Goal: Transaction & Acquisition: Purchase product/service

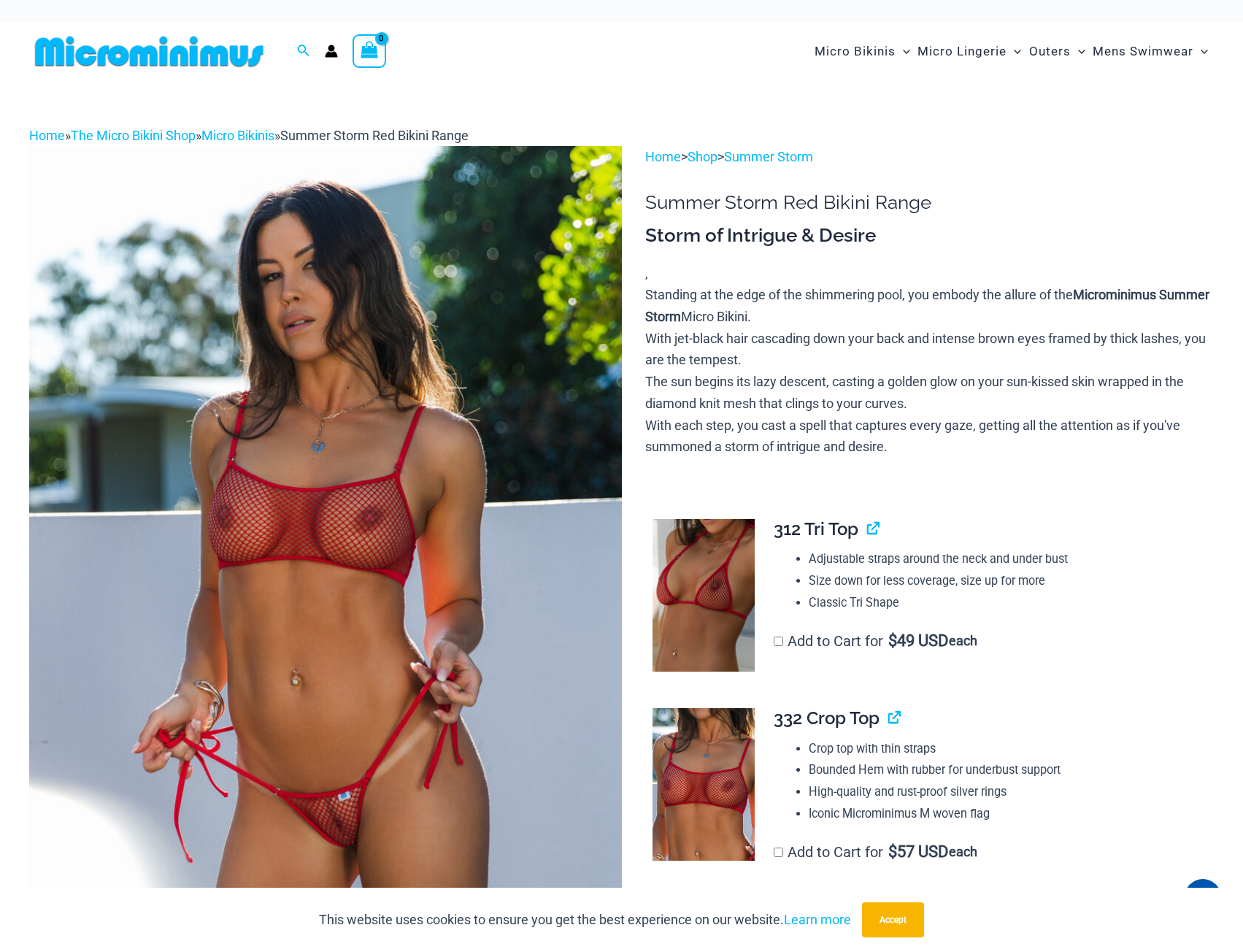
click at [164, 62] on img at bounding box center [148, 51] width 240 height 33
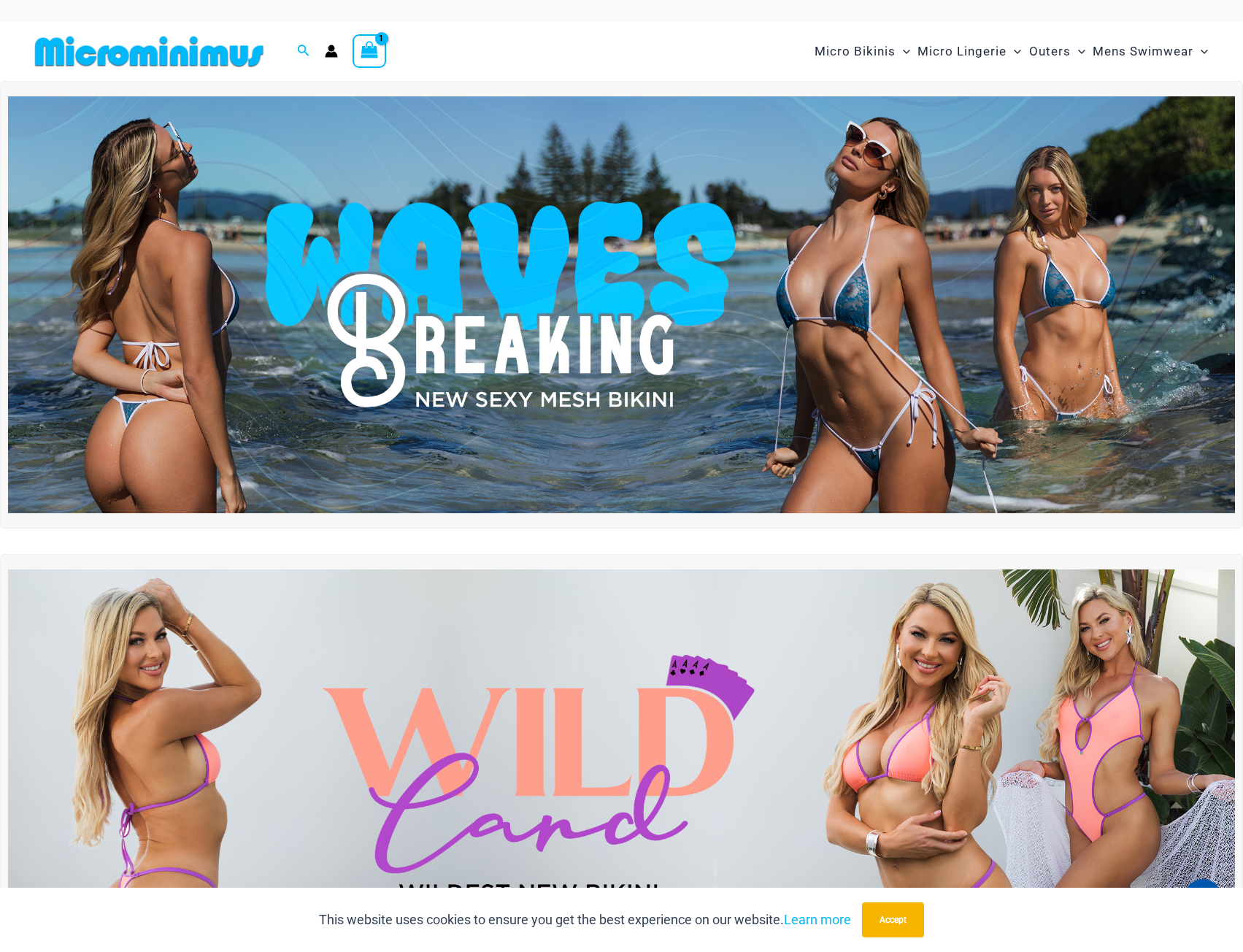
drag, startPoint x: 513, startPoint y: 425, endPoint x: 510, endPoint y: 93, distance: 332.0
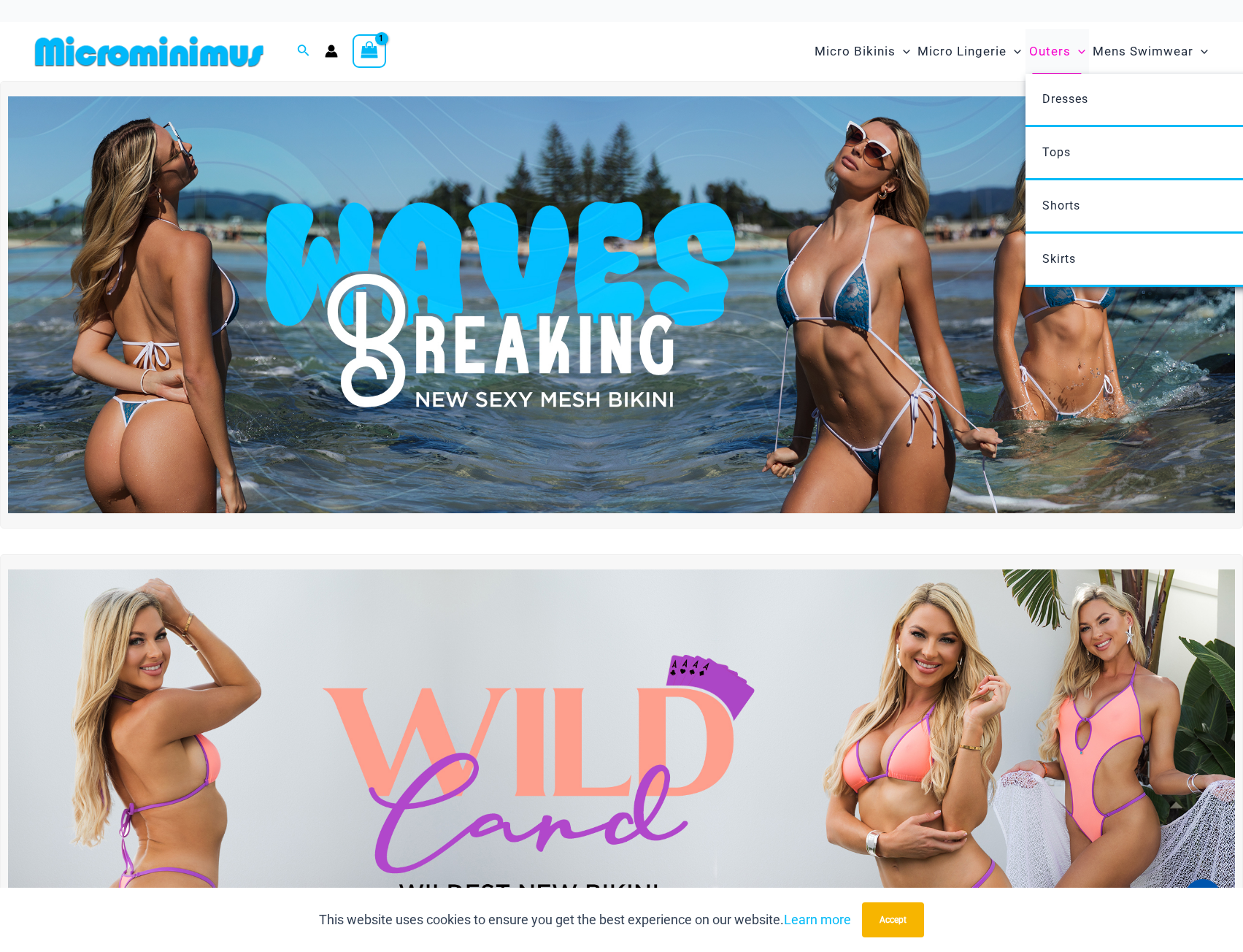
click at [1058, 44] on span "Outers" at bounding box center [1050, 51] width 42 height 37
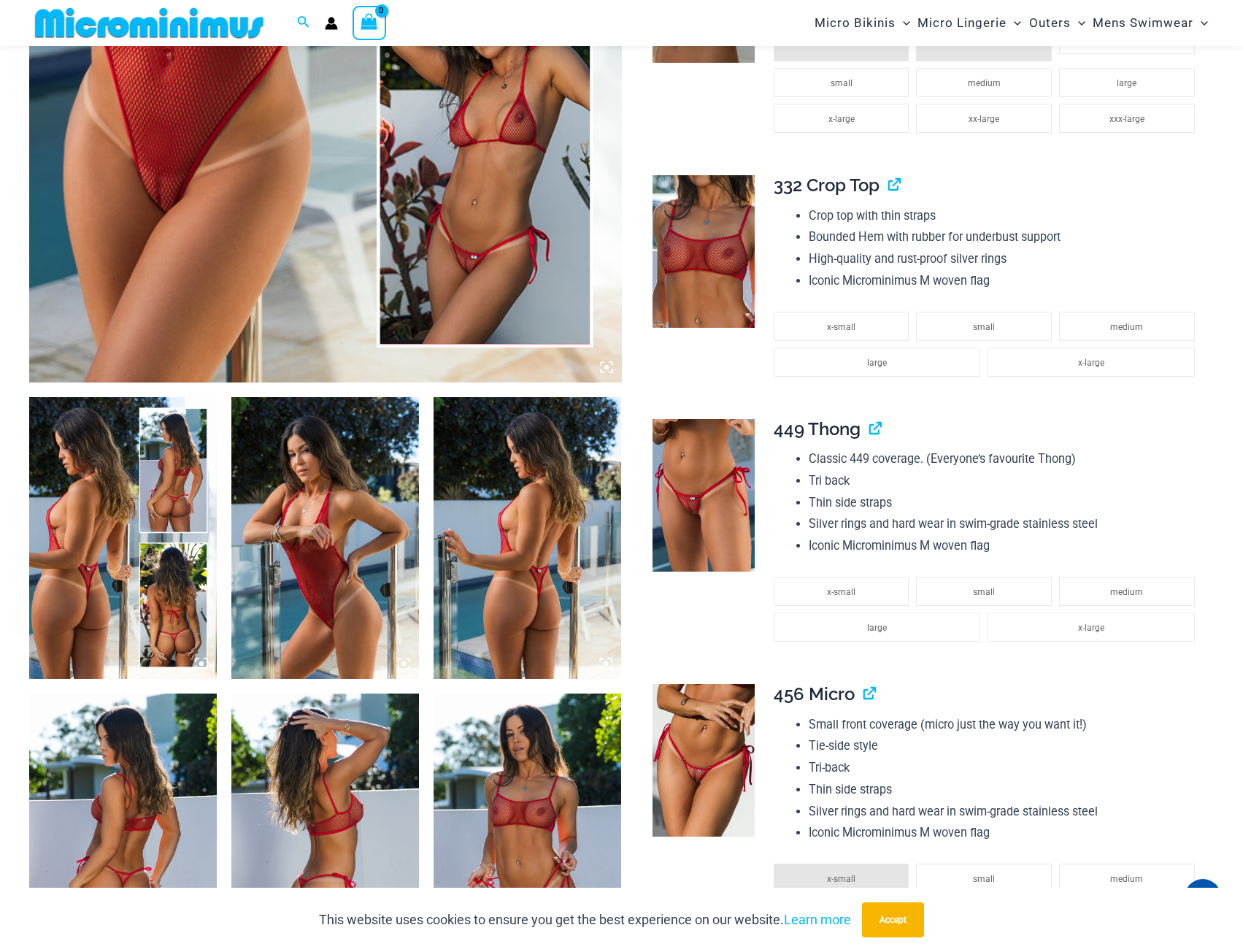
scroll to position [646, 0]
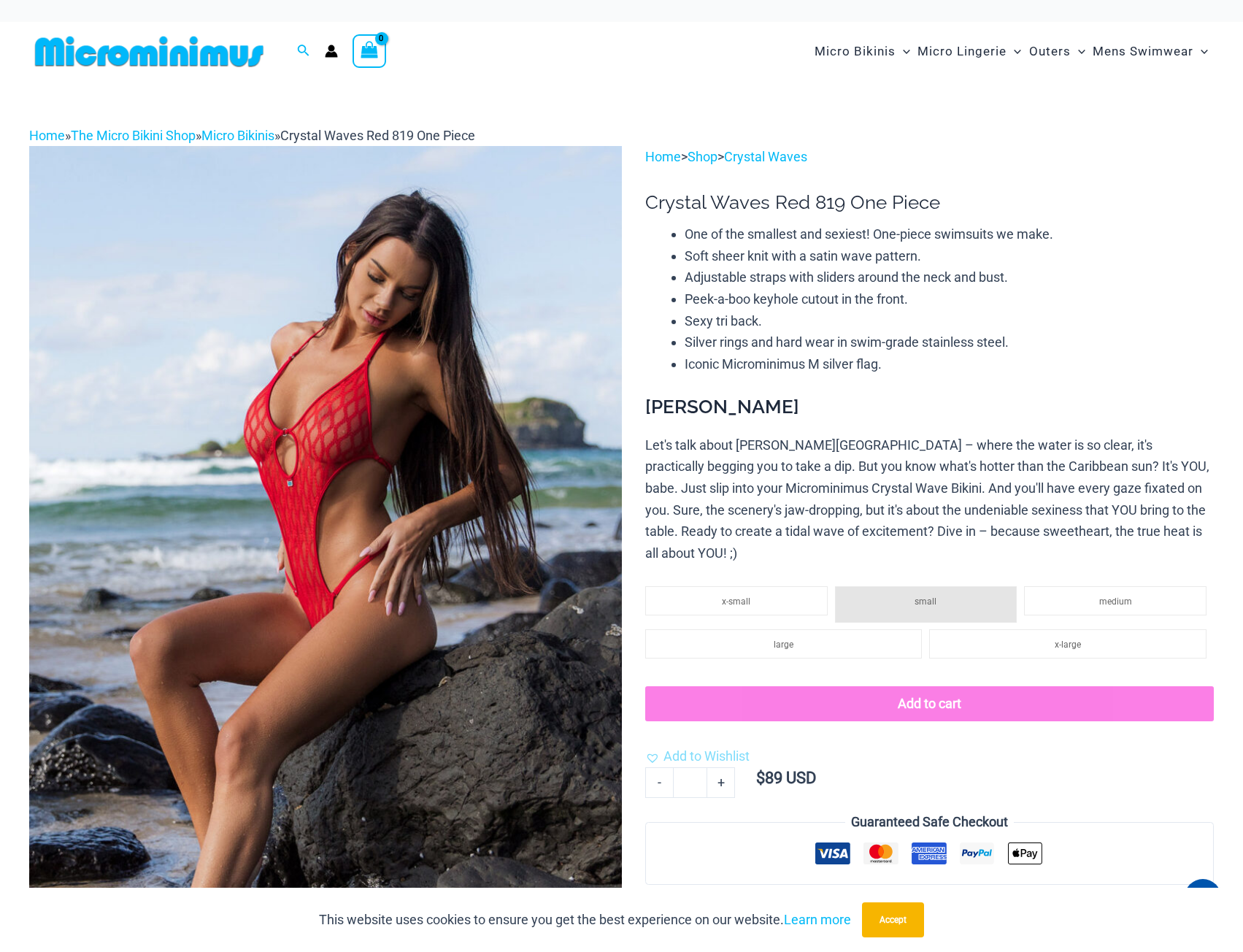
click at [986, 524] on p "Let's talk about La Chiva Beach – where the water is so clear, it's practically…" at bounding box center [929, 498] width 568 height 130
click at [777, 130] on div "Home » The Micro Bikini Shop » Micro Bikinis » Crystal Waves Red 819 One Piece" at bounding box center [622, 135] width 1185 height 21
click at [789, 152] on link "Crystal Waves" at bounding box center [765, 157] width 83 height 15
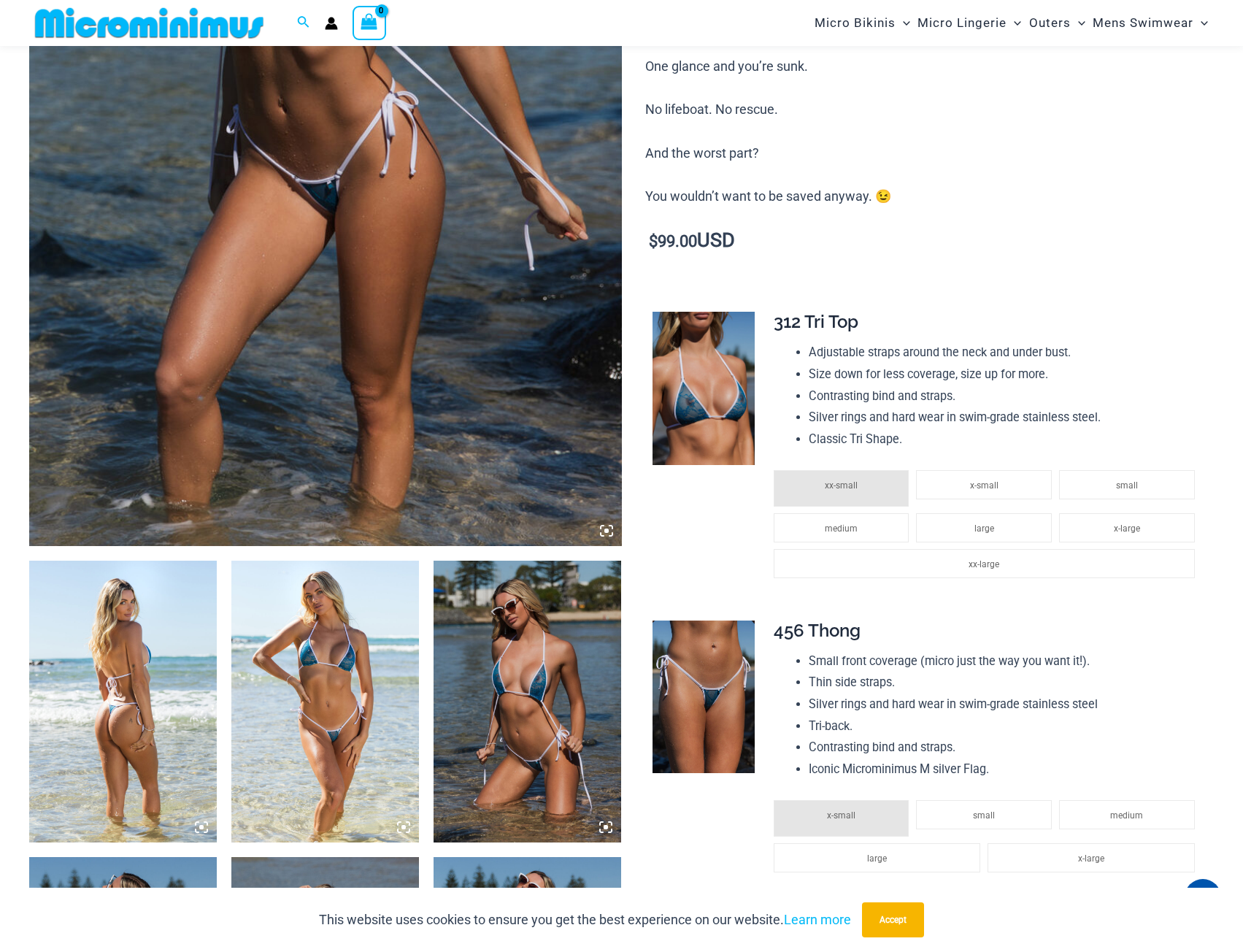
scroll to position [497, 0]
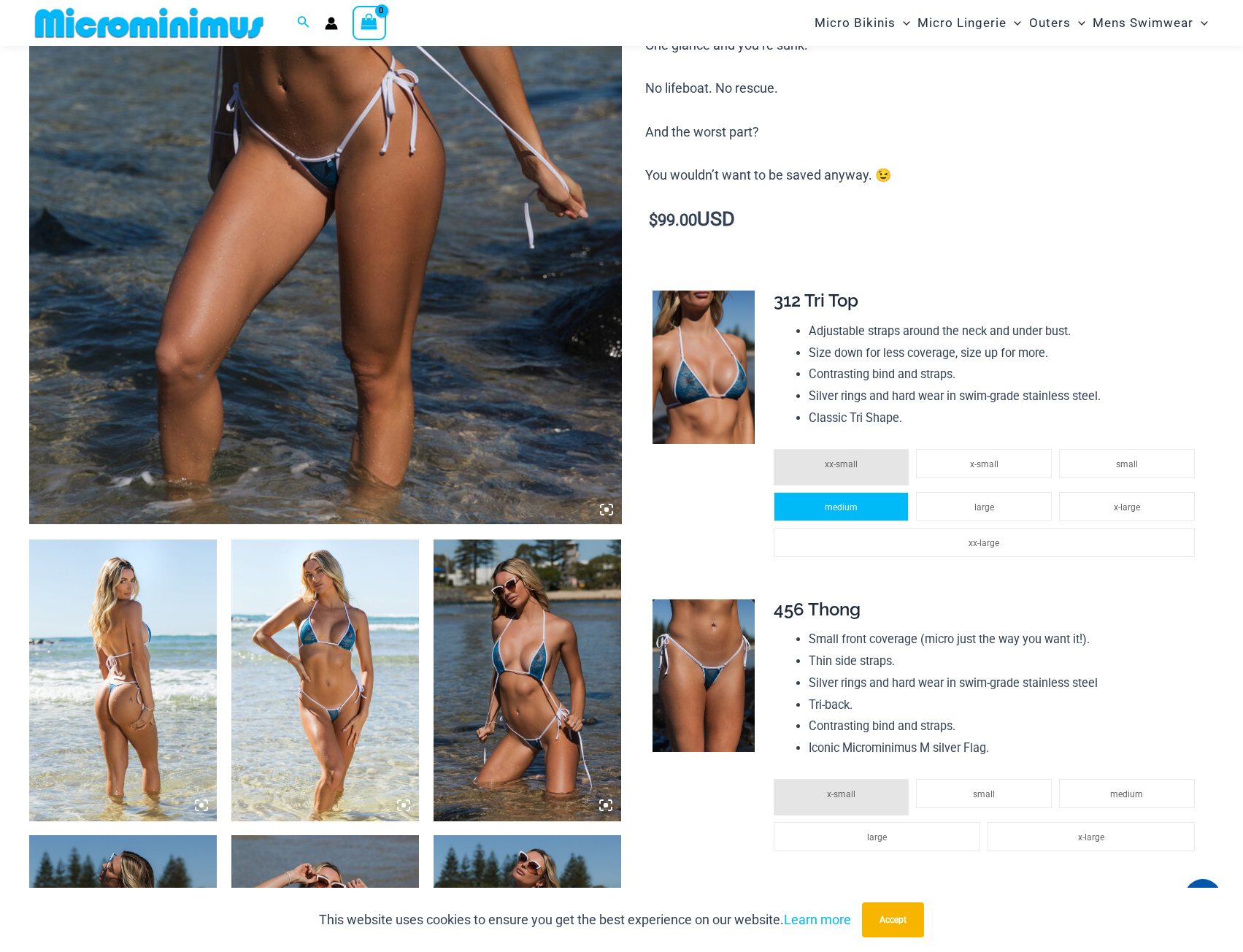
click at [847, 502] on span "medium" at bounding box center [841, 507] width 33 height 10
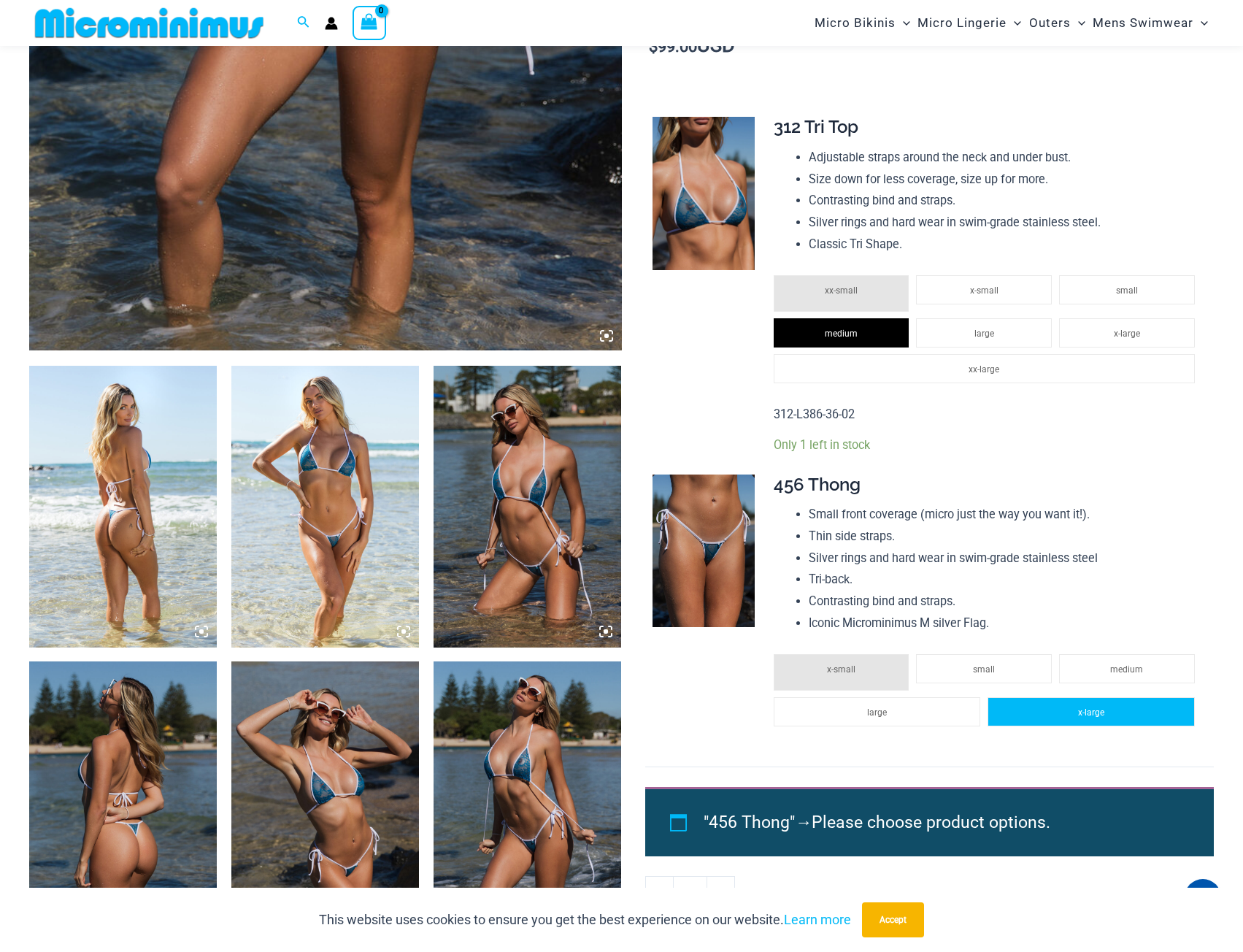
scroll to position [716, 0]
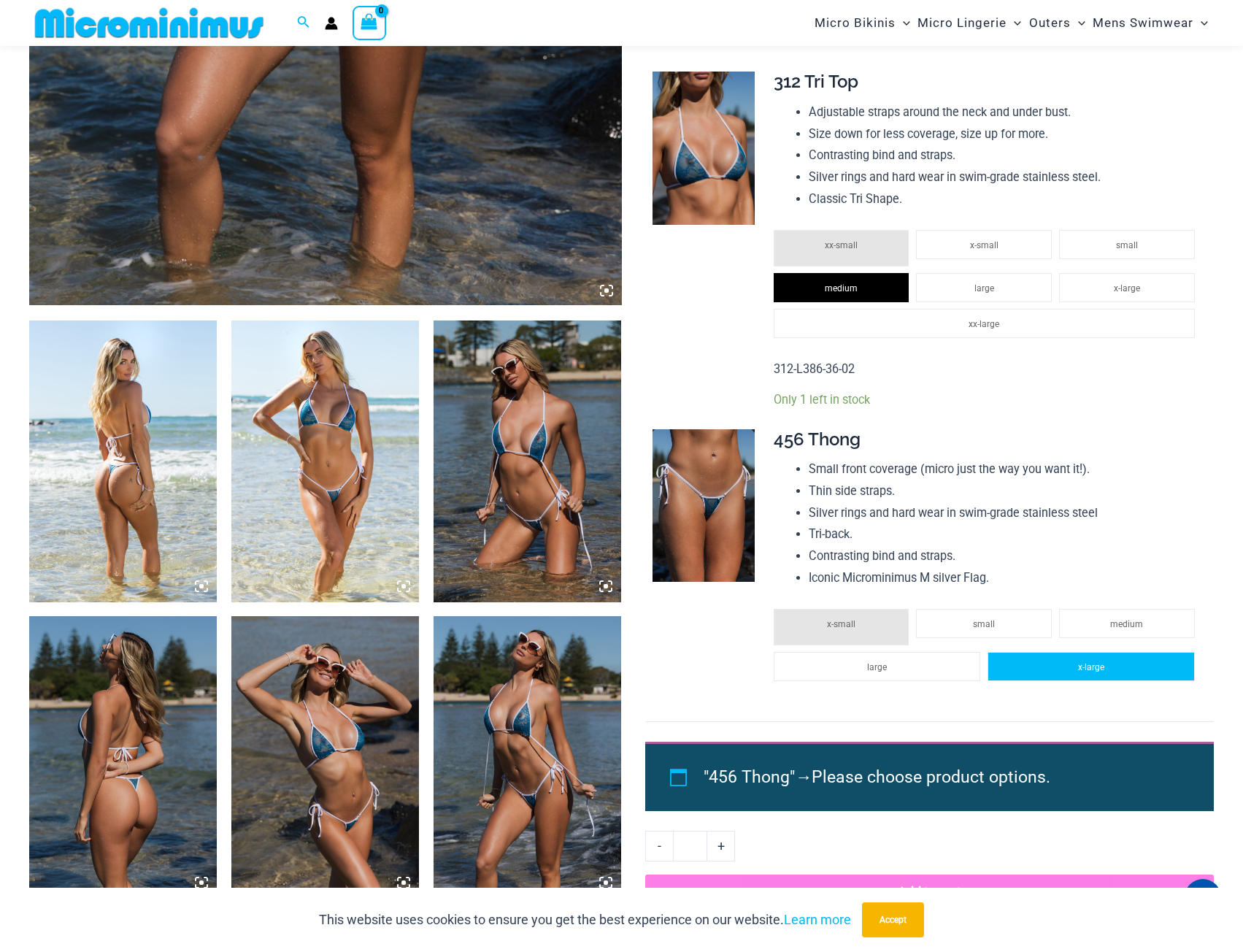
click at [1031, 661] on li "x-large" at bounding box center [1091, 666] width 207 height 29
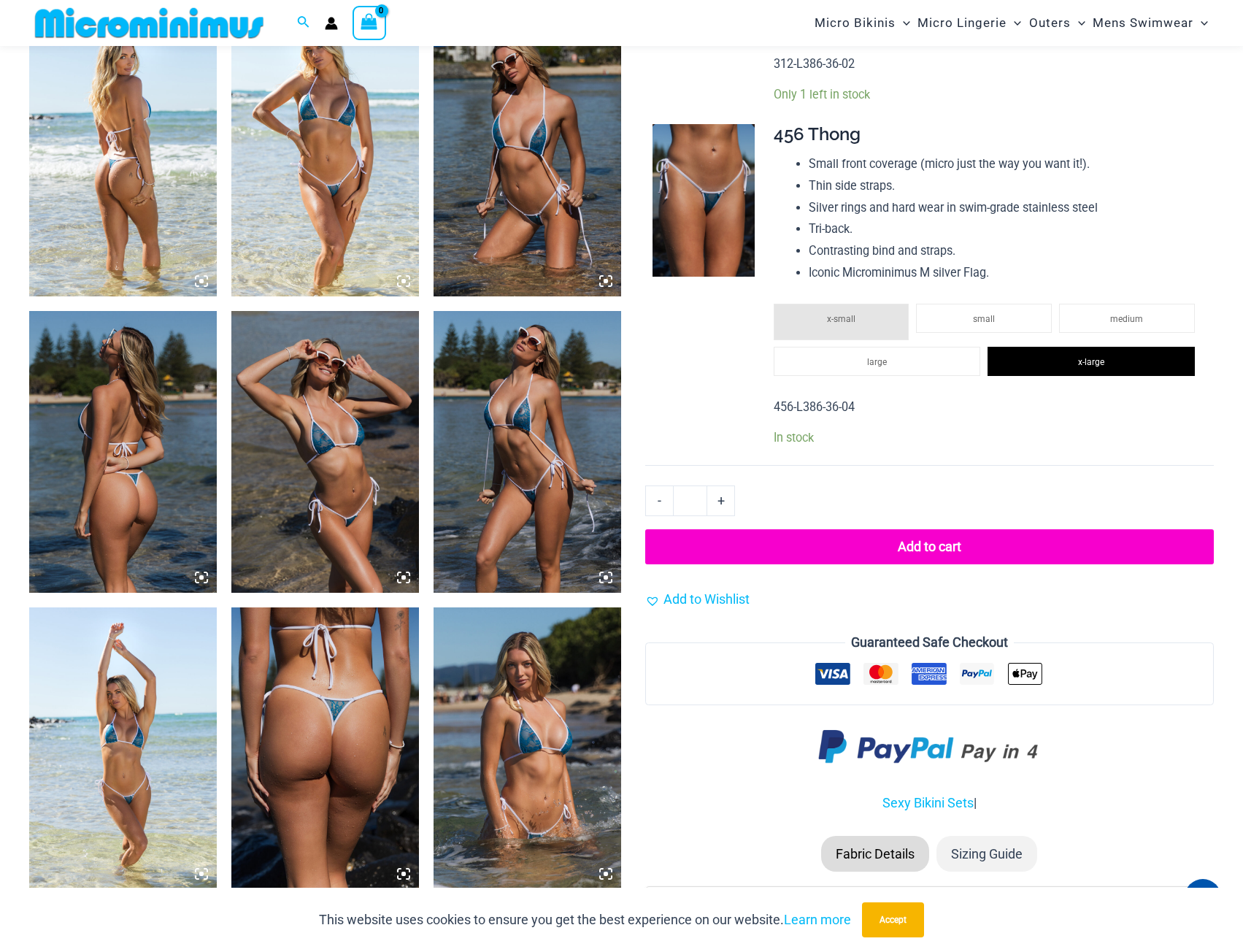
scroll to position [643, 0]
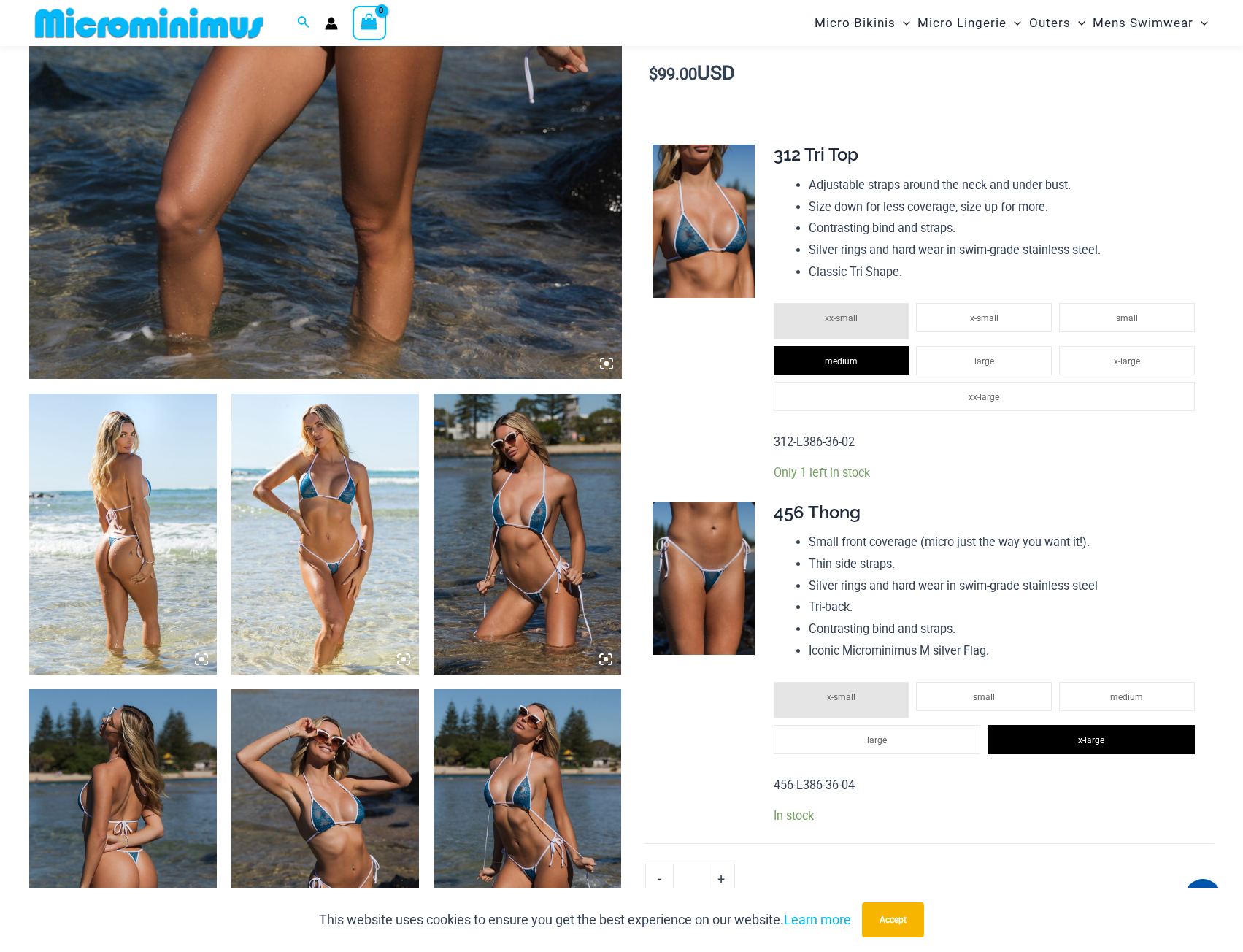
click at [505, 500] on img at bounding box center [527, 535] width 188 height 282
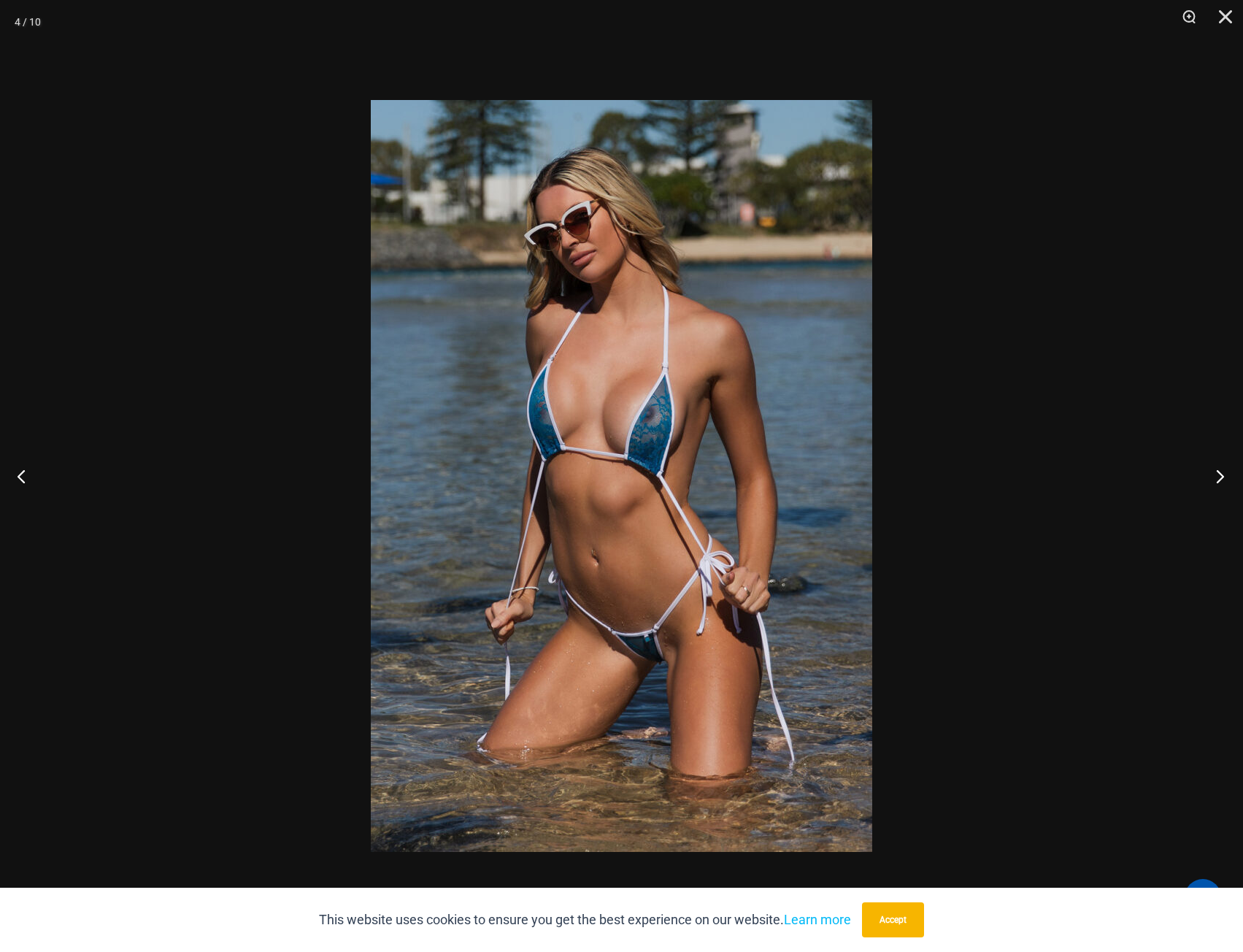
click at [1215, 480] on button "Next" at bounding box center [1216, 476] width 55 height 73
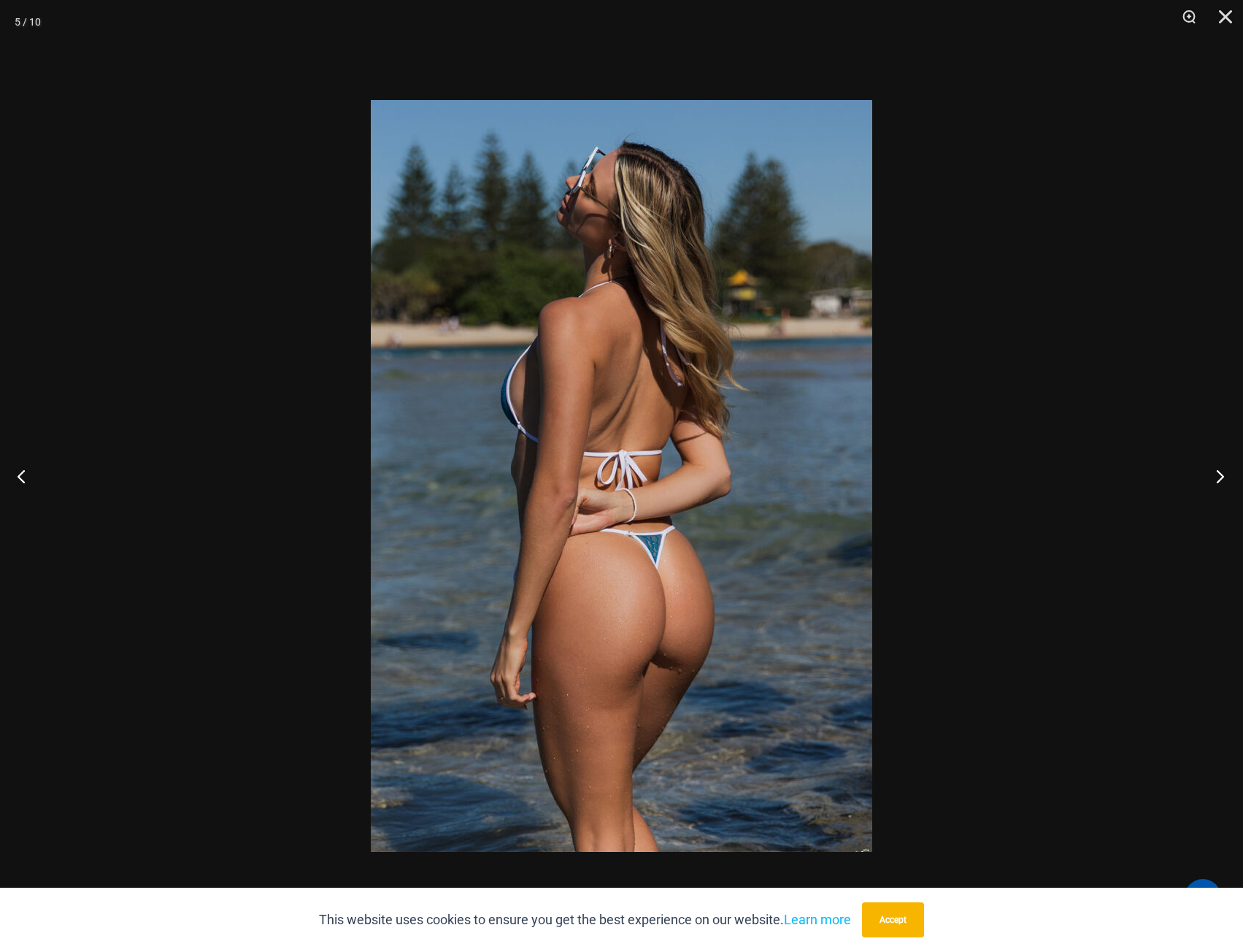
click at [1213, 480] on button "Next" at bounding box center [1216, 476] width 55 height 73
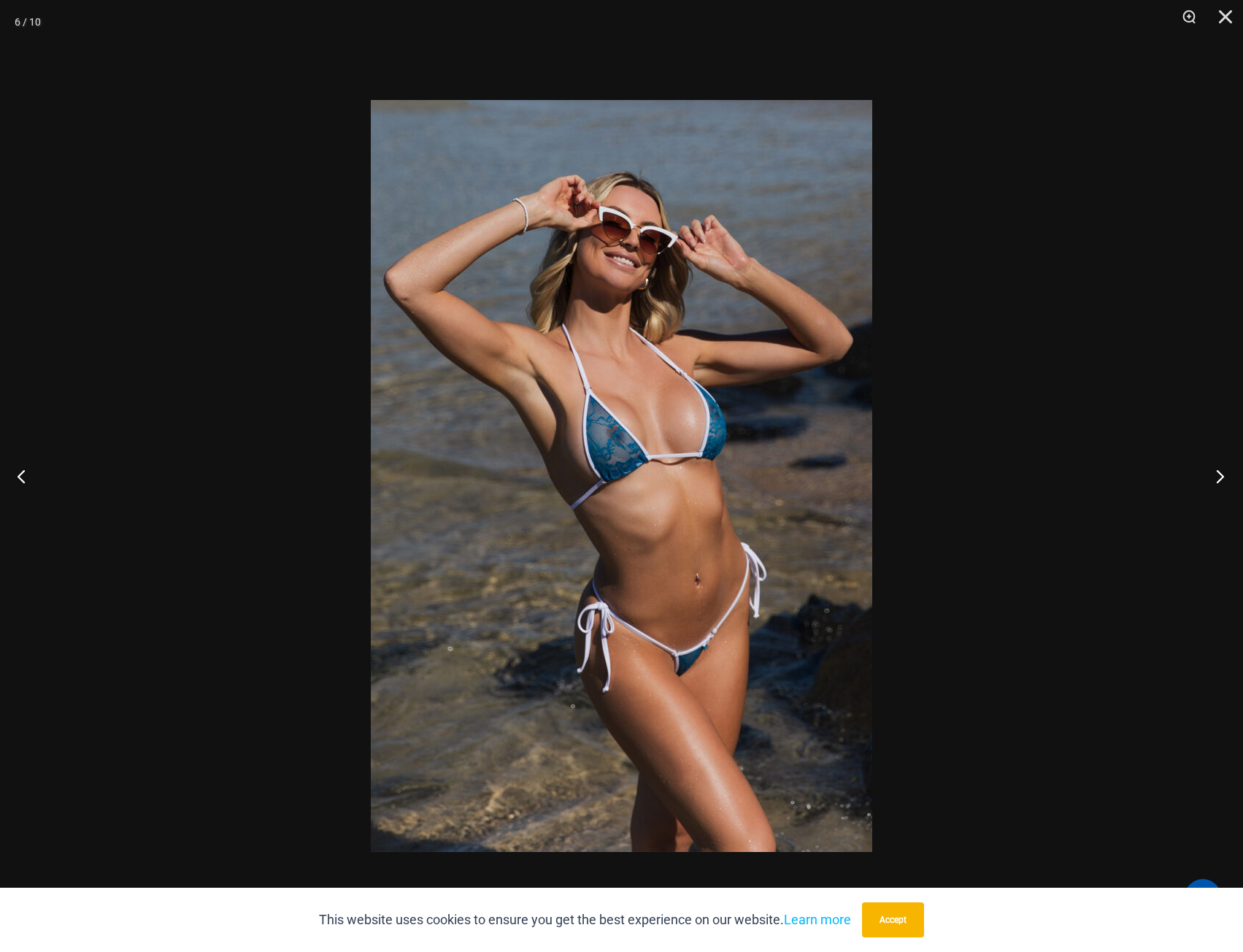
click at [1213, 479] on button "Next" at bounding box center [1216, 476] width 55 height 73
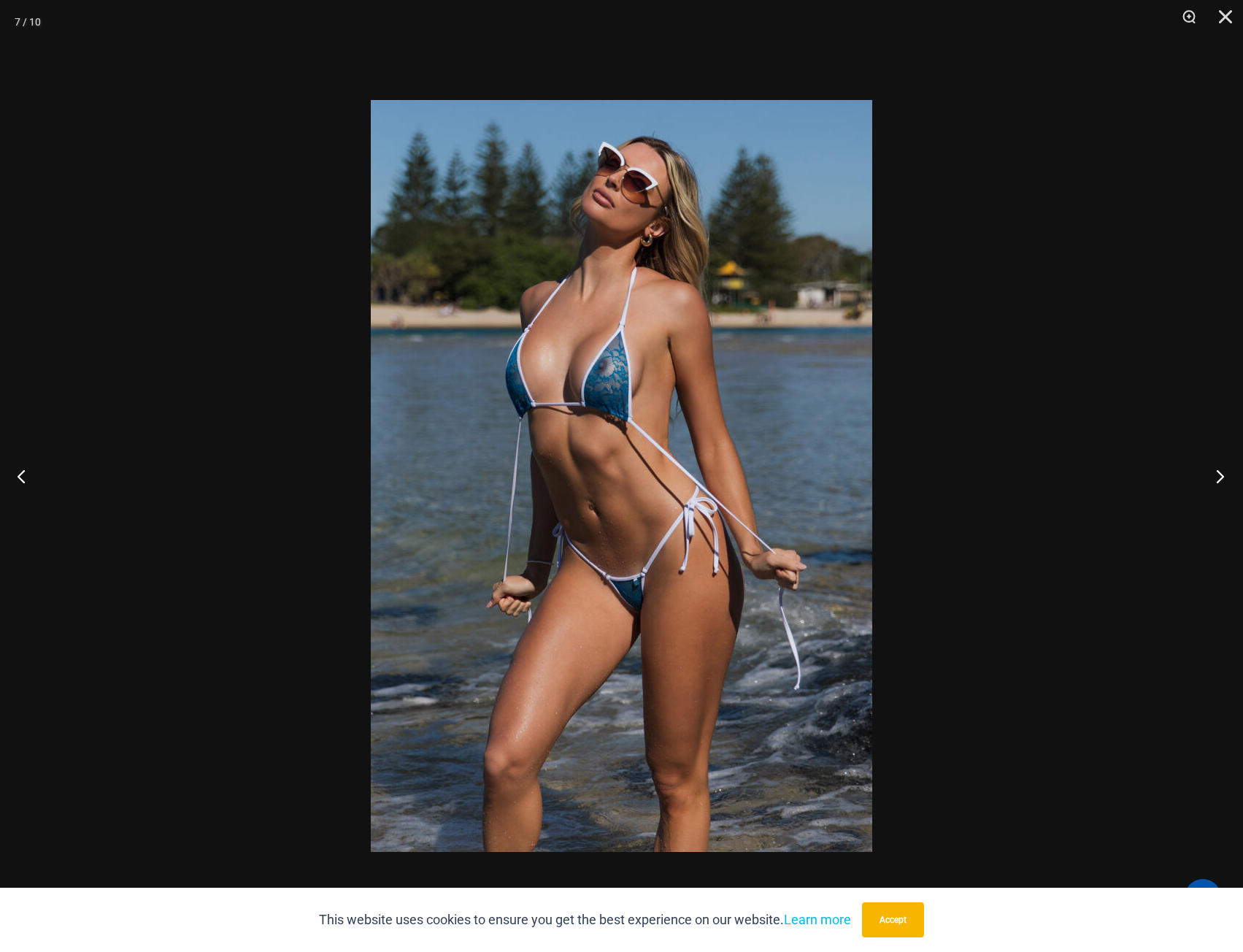
click at [1212, 481] on button "Next" at bounding box center [1216, 476] width 55 height 73
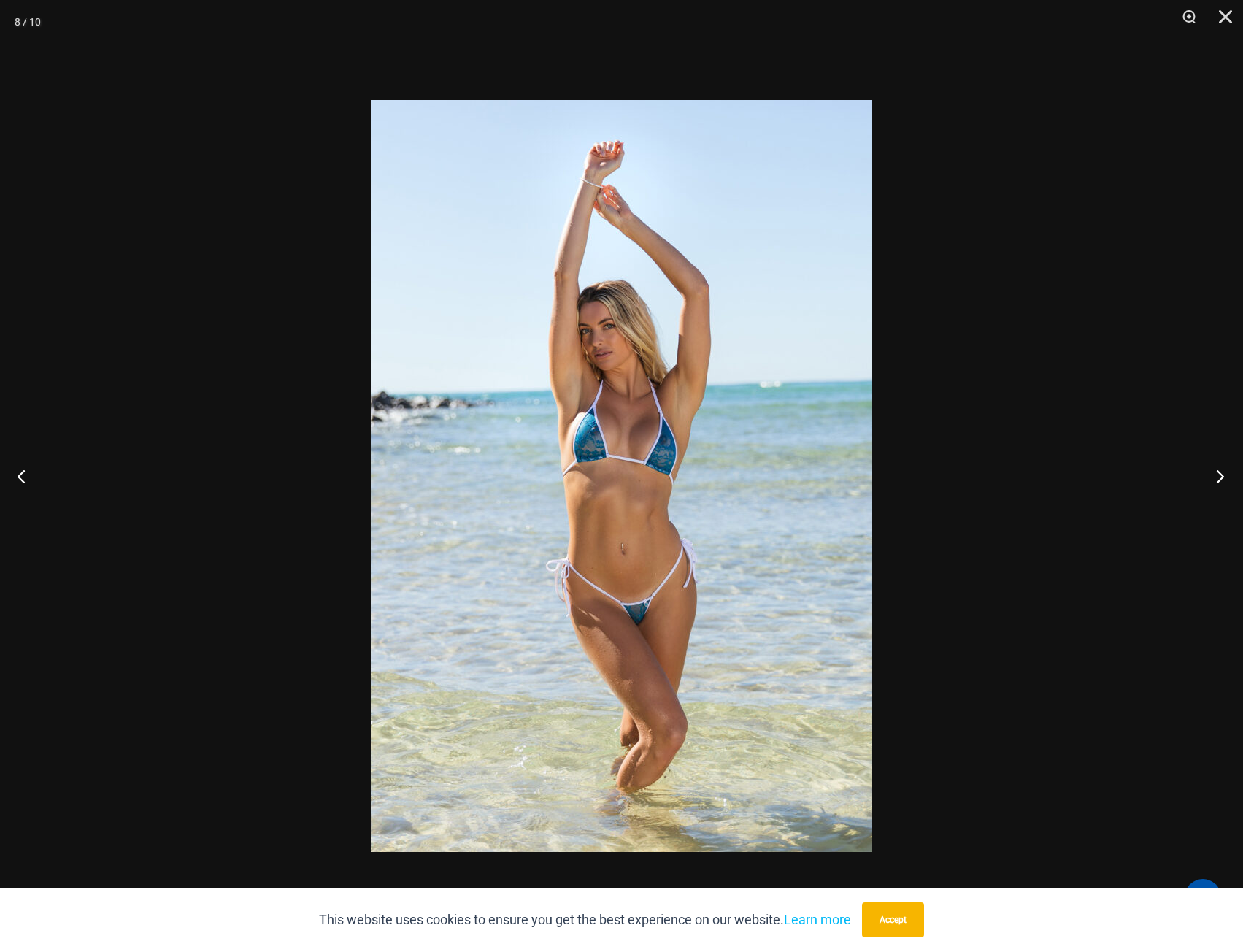
click at [1210, 481] on button "Next" at bounding box center [1216, 476] width 55 height 73
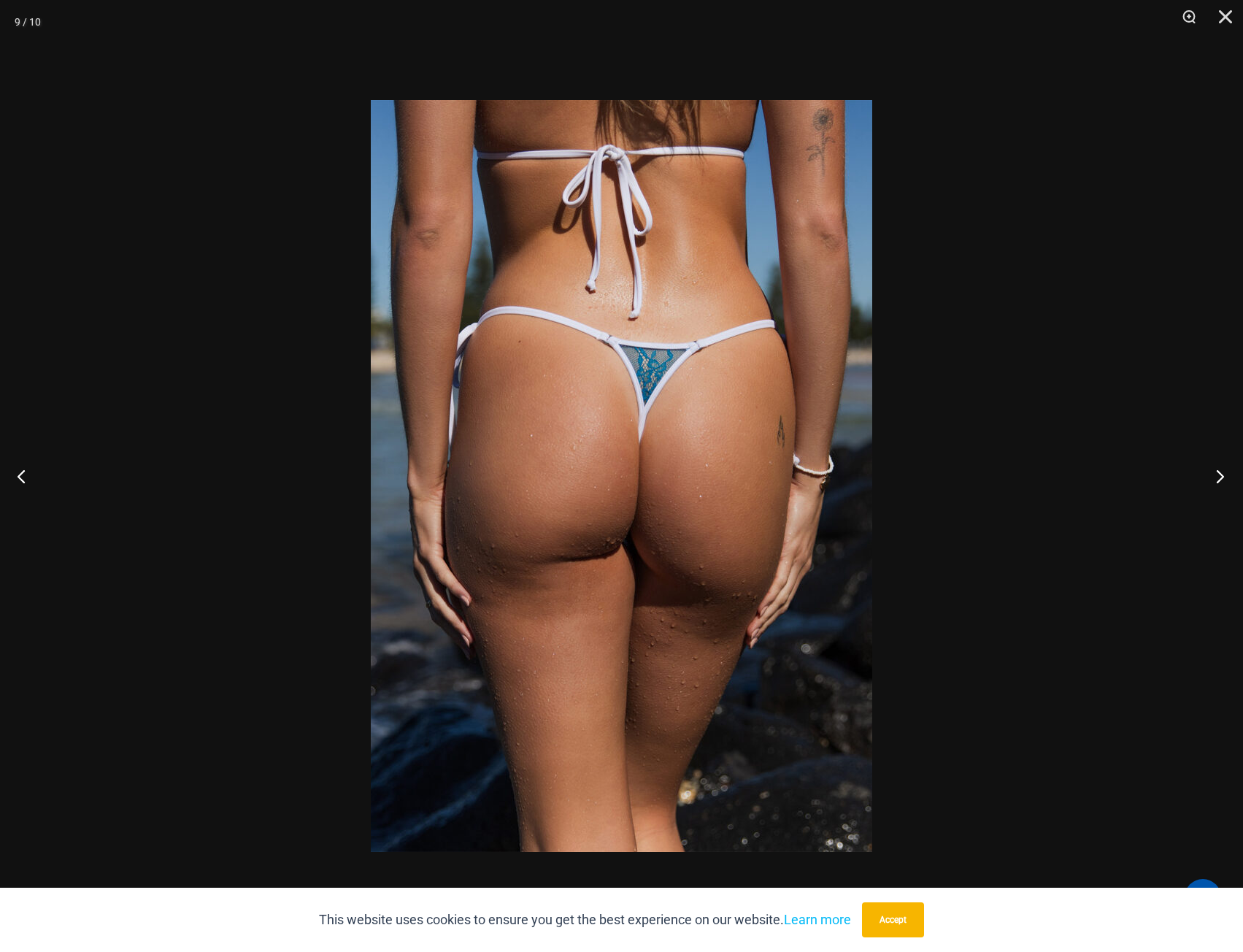
click at [1210, 482] on button "Next" at bounding box center [1216, 476] width 55 height 73
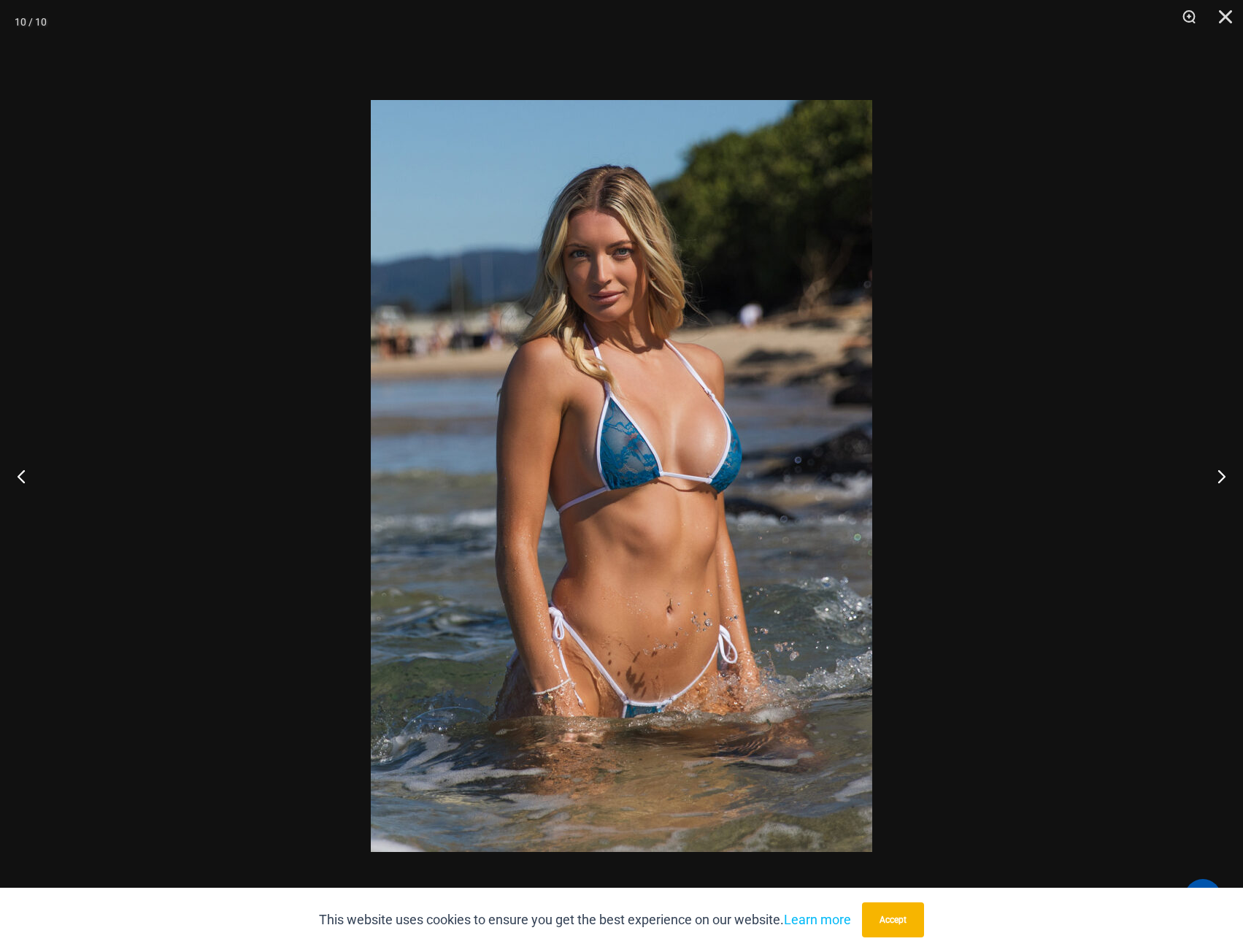
click at [1158, 373] on div at bounding box center [622, 476] width 1243 height 952
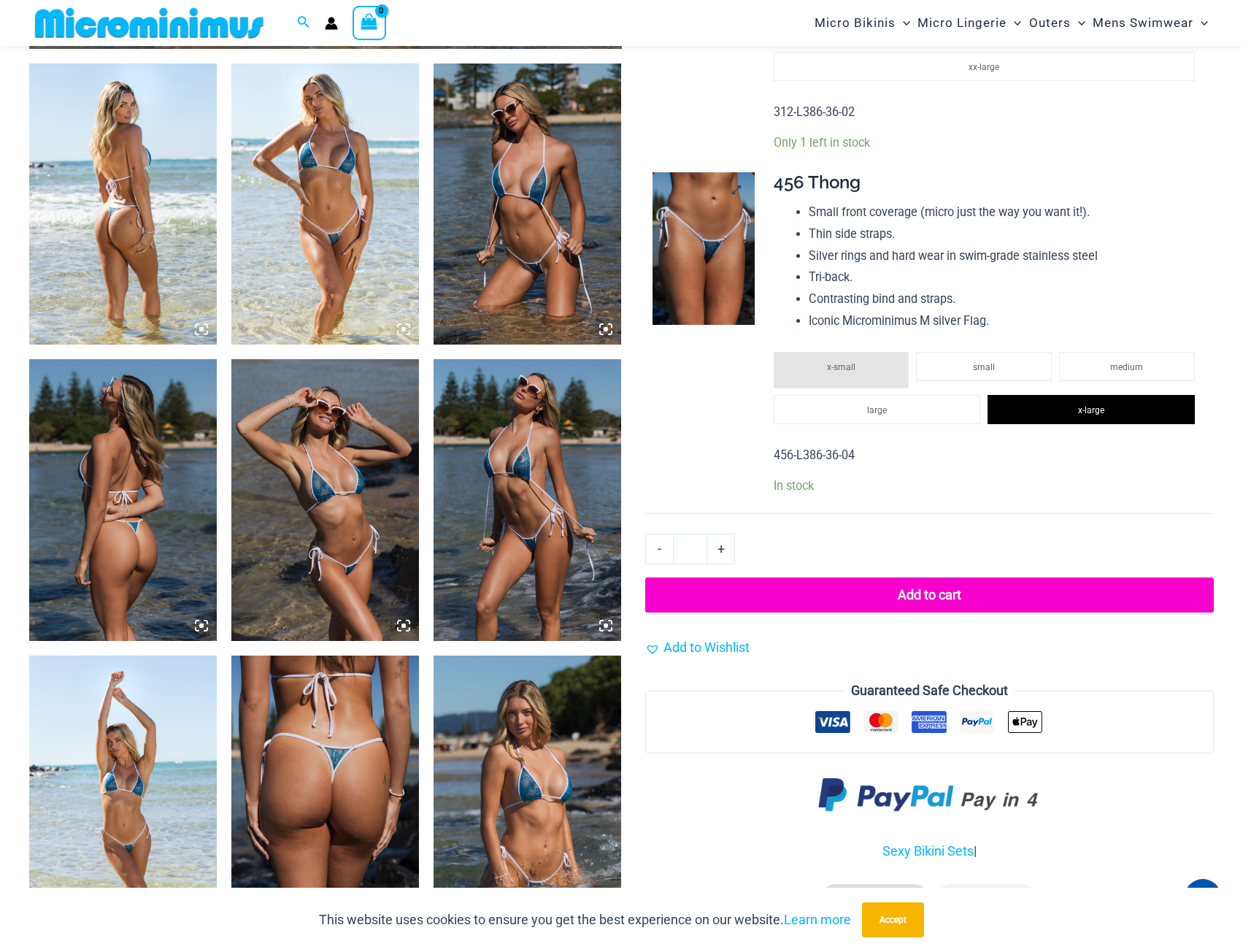
scroll to position [1008, 0]
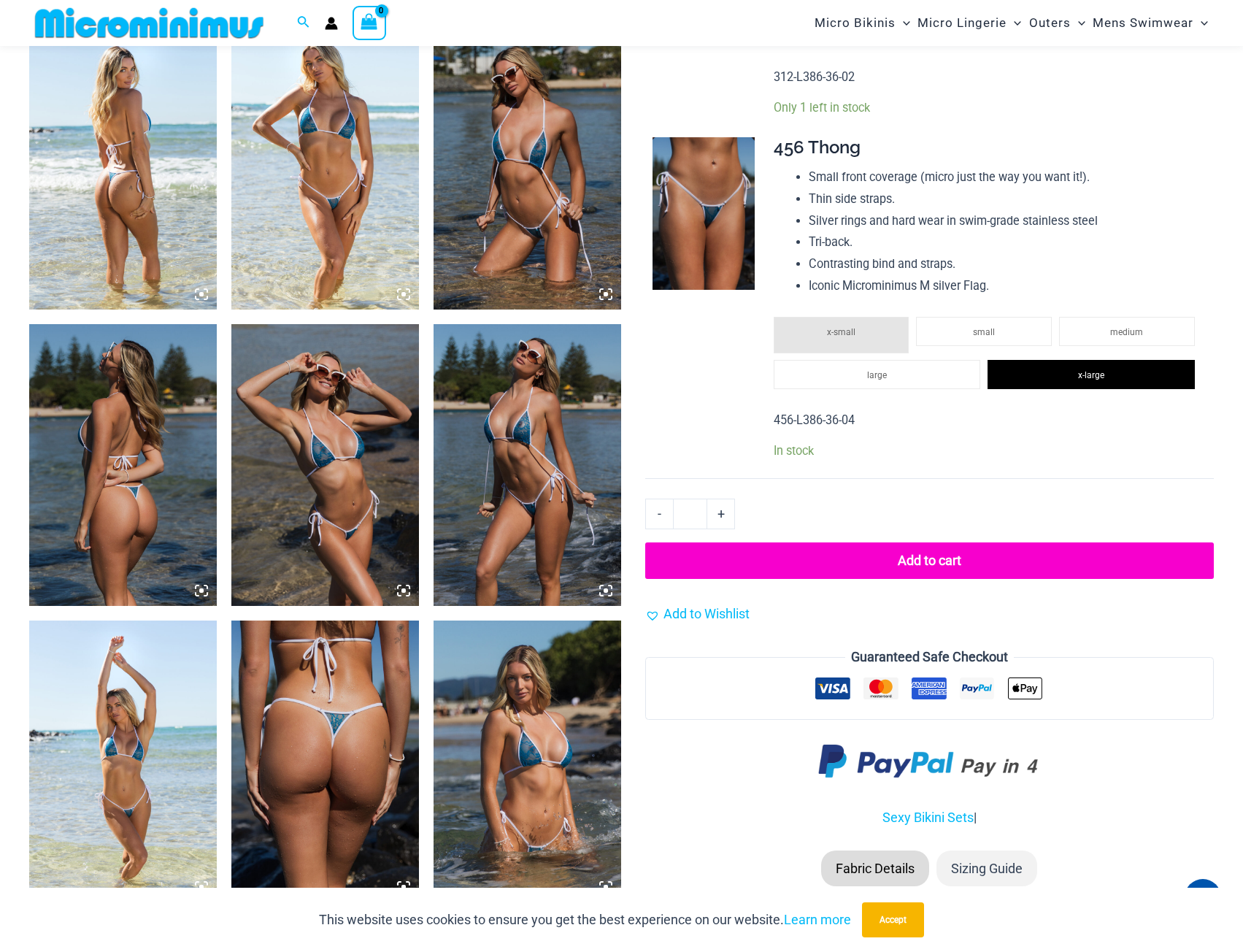
click at [957, 553] on button "Add to cart" at bounding box center [929, 560] width 568 height 36
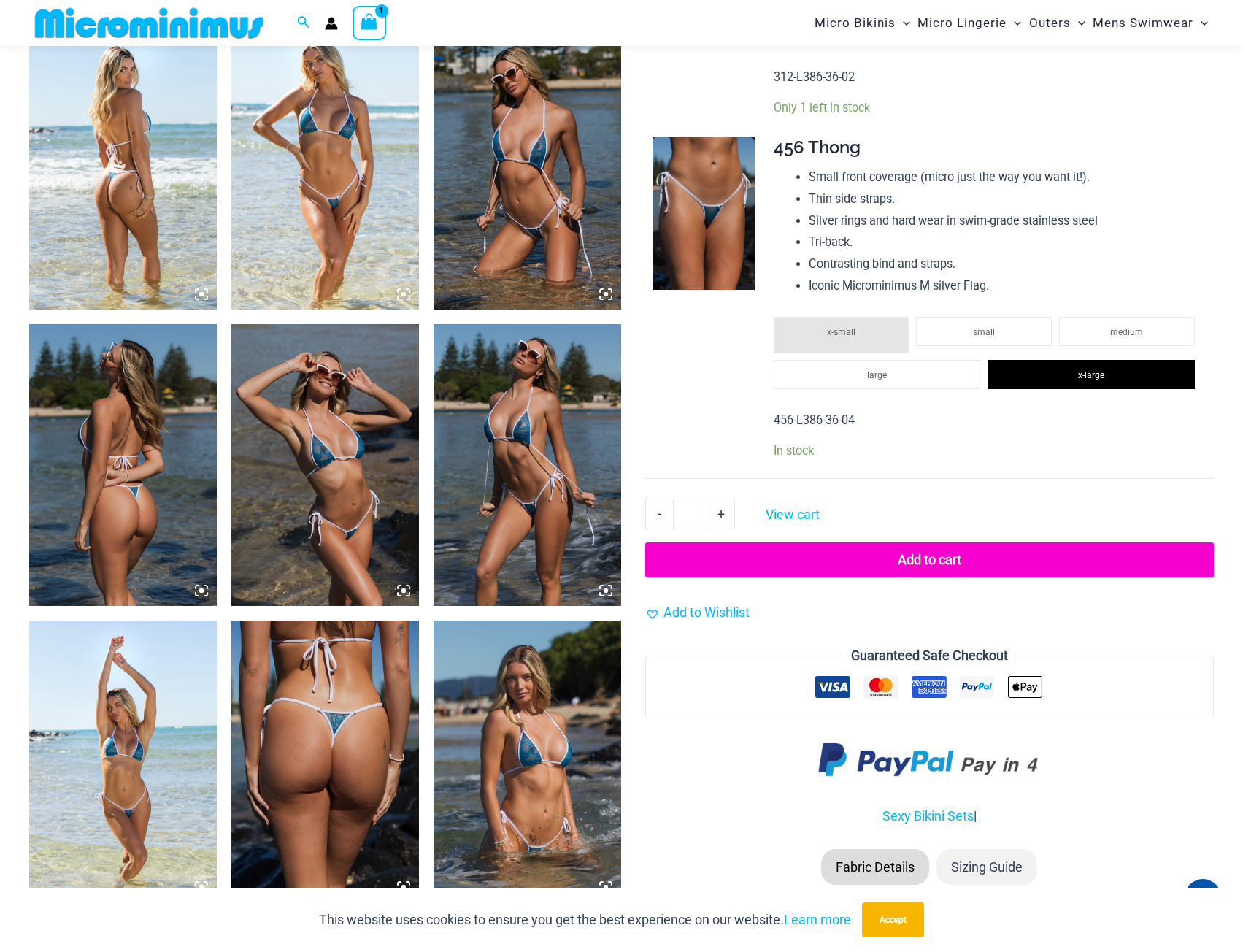
scroll to position [60, 0]
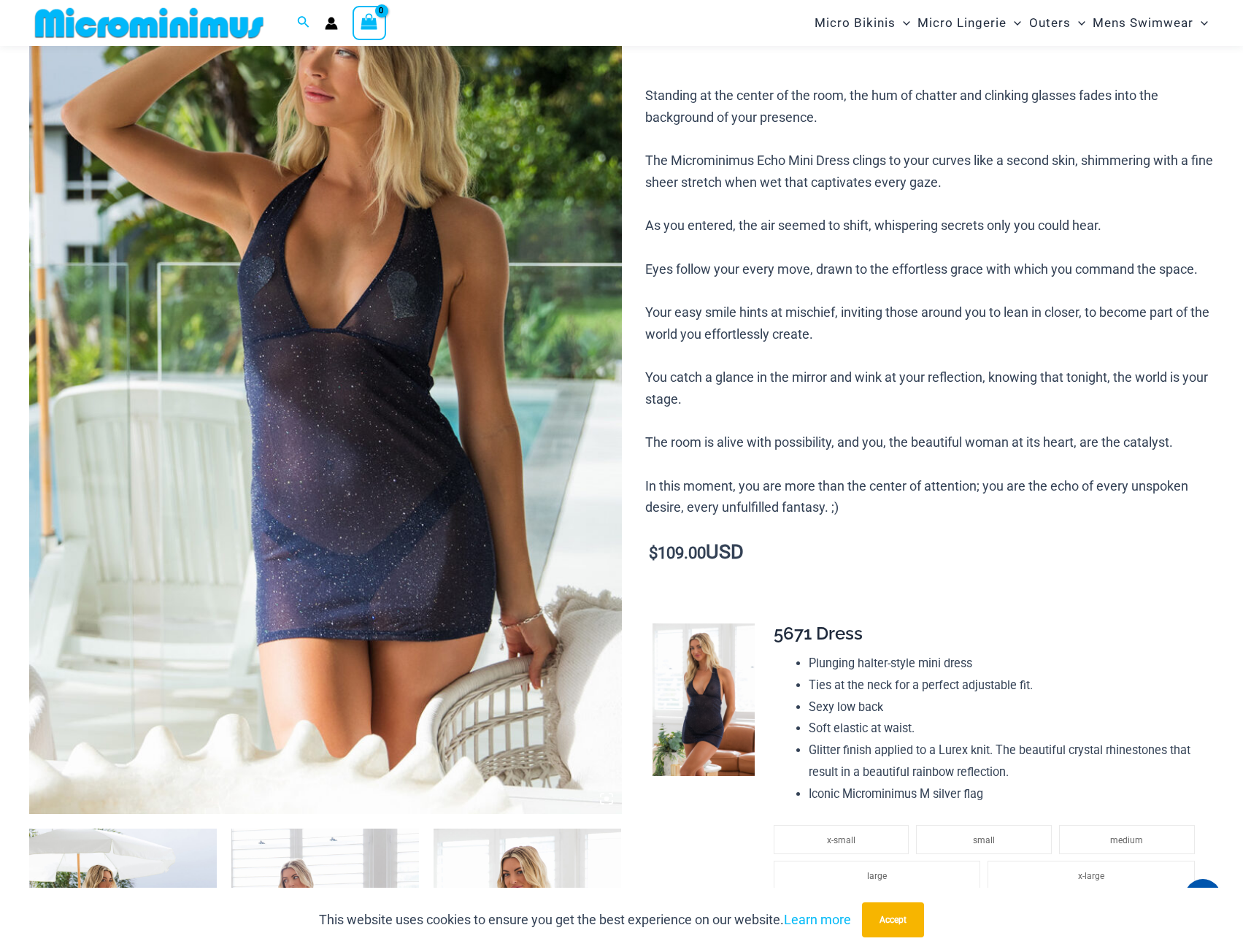
scroll to position [205, 0]
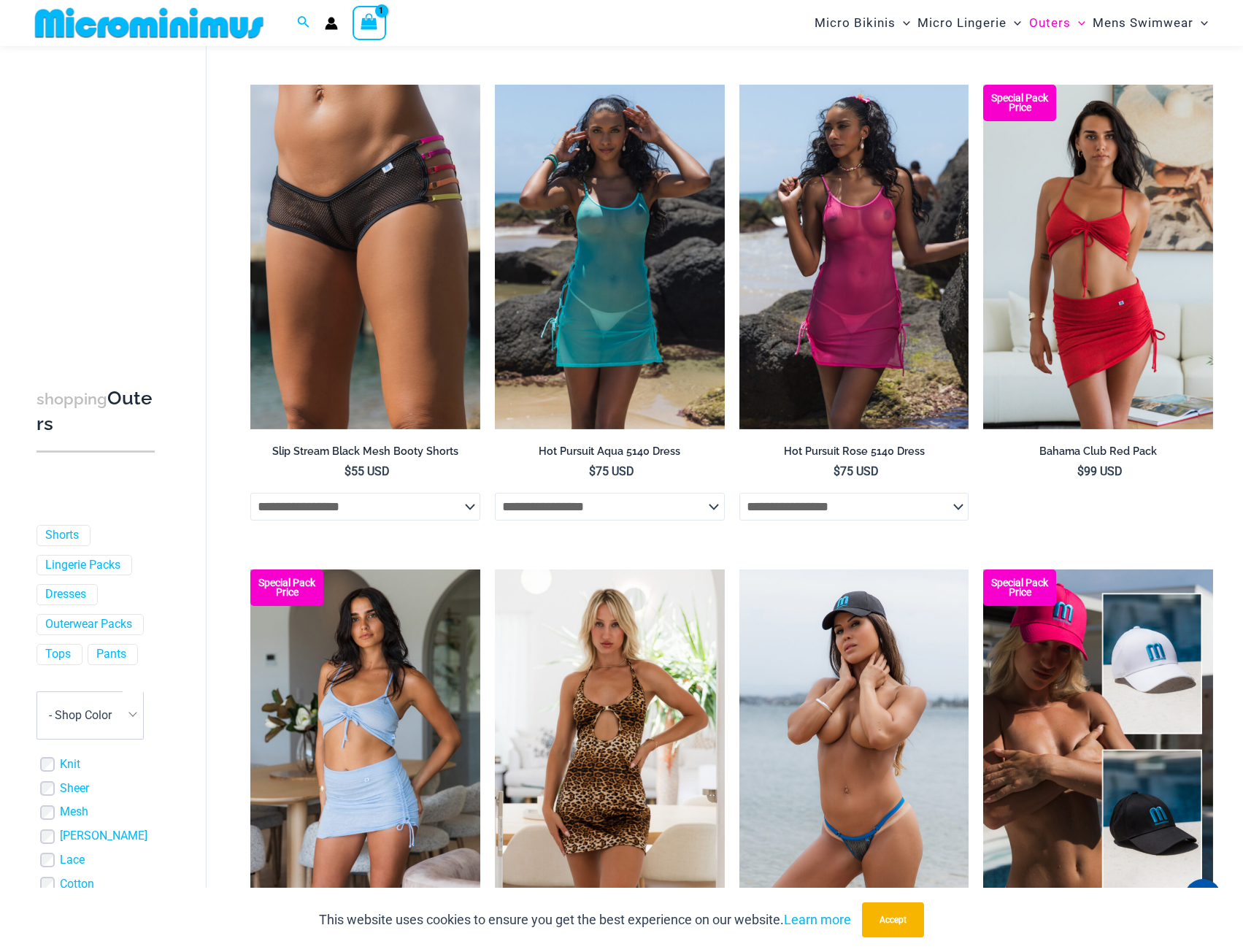
scroll to position [3420, 0]
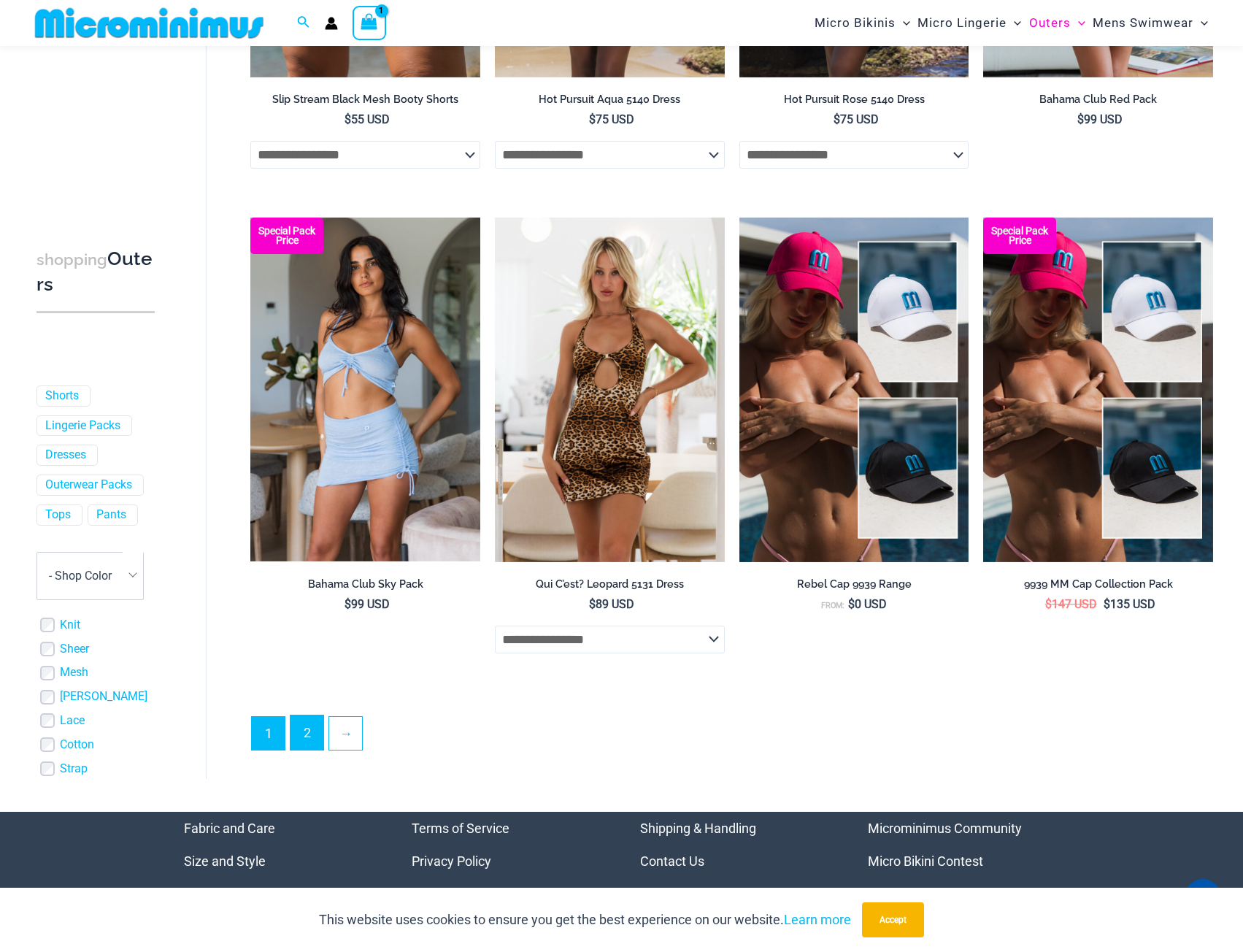
click at [300, 735] on link "2" at bounding box center [306, 733] width 33 height 35
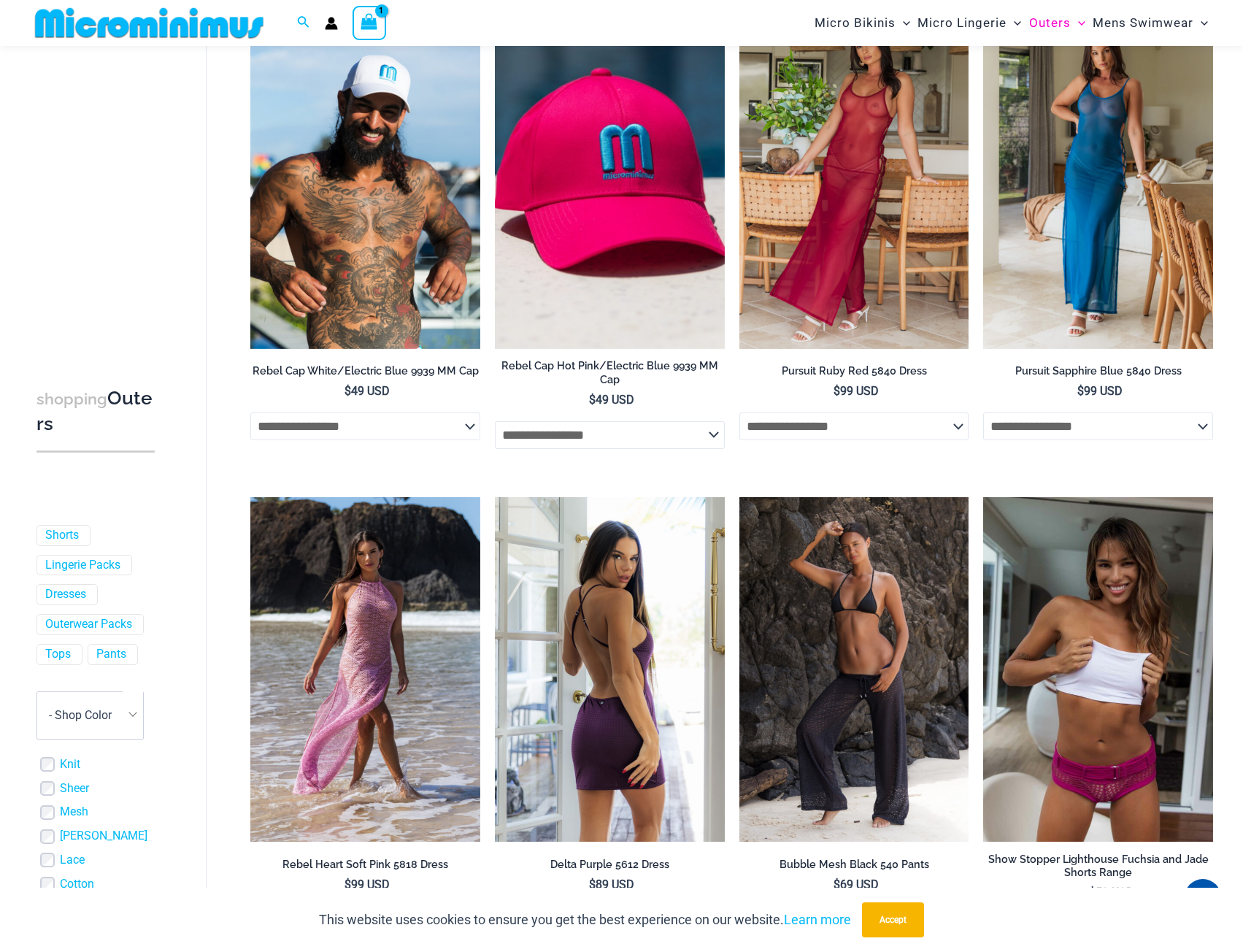
scroll to position [1010, 0]
